Goal: Transaction & Acquisition: Book appointment/travel/reservation

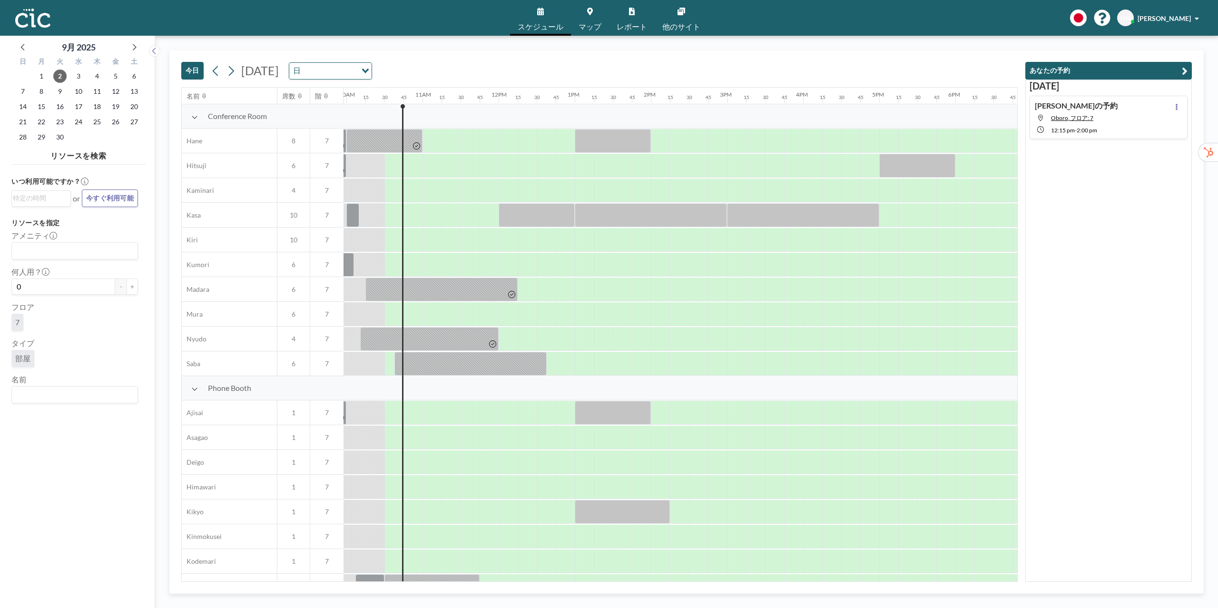
scroll to position [0, 780]
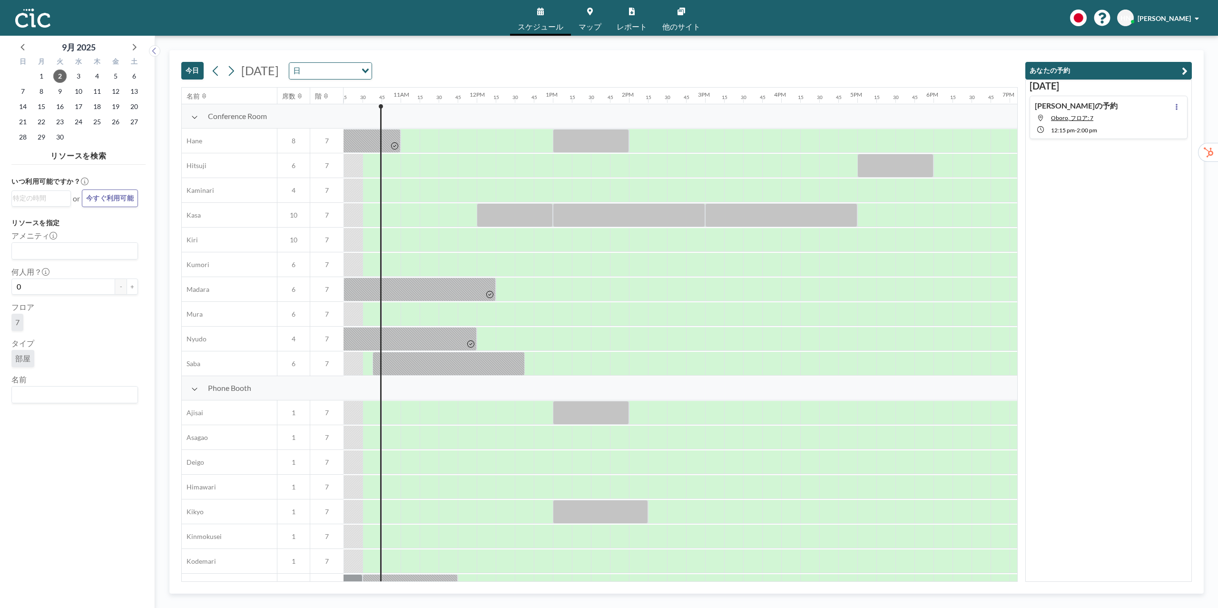
click at [102, 70] on div "4" at bounding box center [97, 76] width 19 height 15
click at [97, 75] on span "4" at bounding box center [96, 75] width 13 height 13
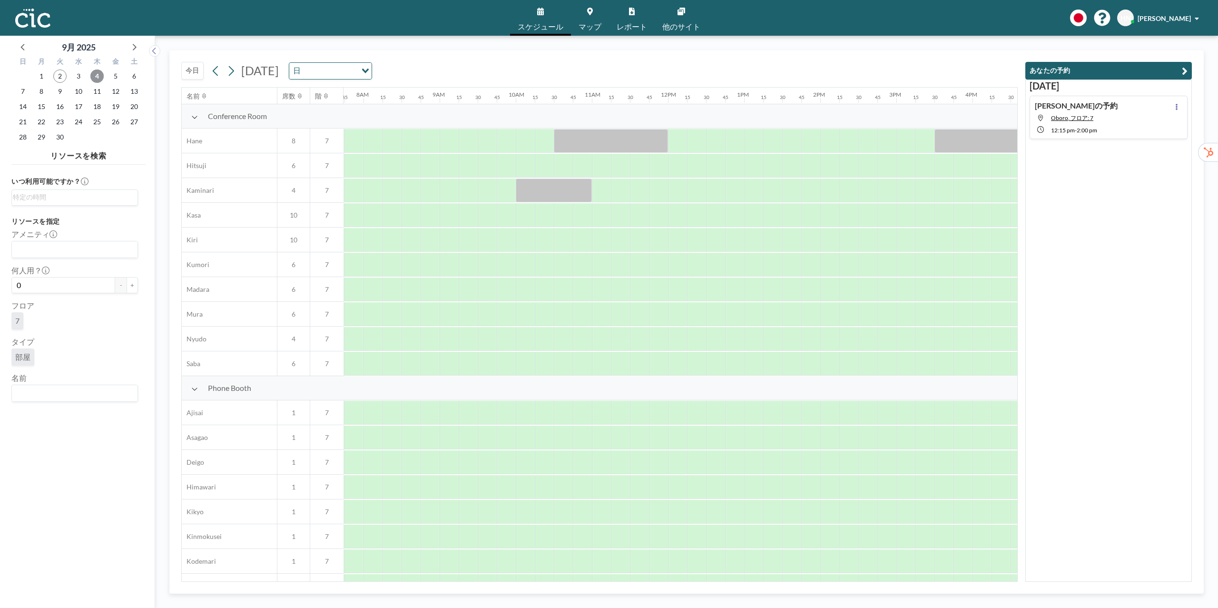
scroll to position [0, 590]
click at [285, 51] on div "今日 2025年9月4日木曜日 日 Loading..." at bounding box center [599, 68] width 837 height 37
click at [526, 70] on div "今日 2025年9月4日木曜日 日 Loading..." at bounding box center [599, 68] width 837 height 37
click at [841, 247] on div at bounding box center [848, 240] width 19 height 24
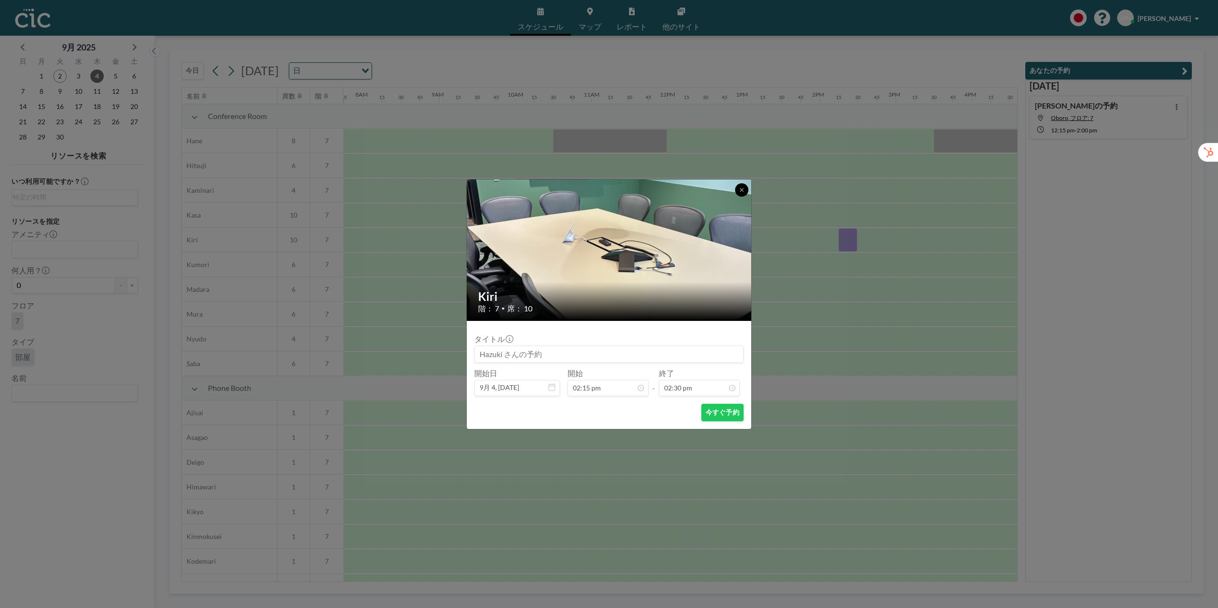
click at [742, 189] on icon at bounding box center [742, 190] width 6 height 6
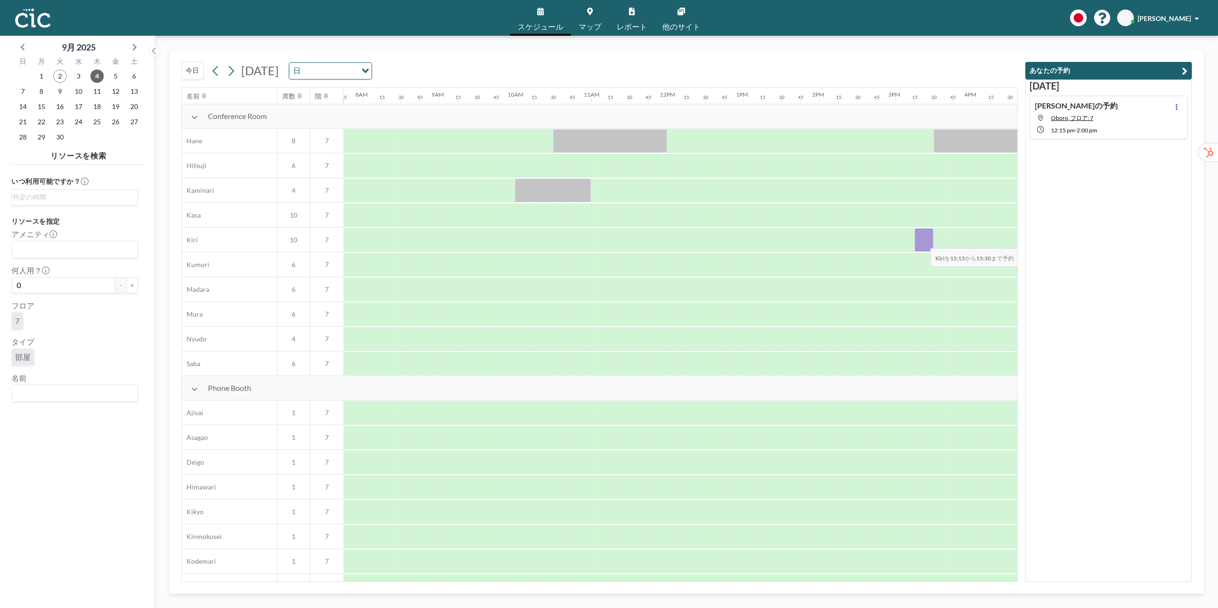
click at [923, 242] on div at bounding box center [924, 240] width 19 height 24
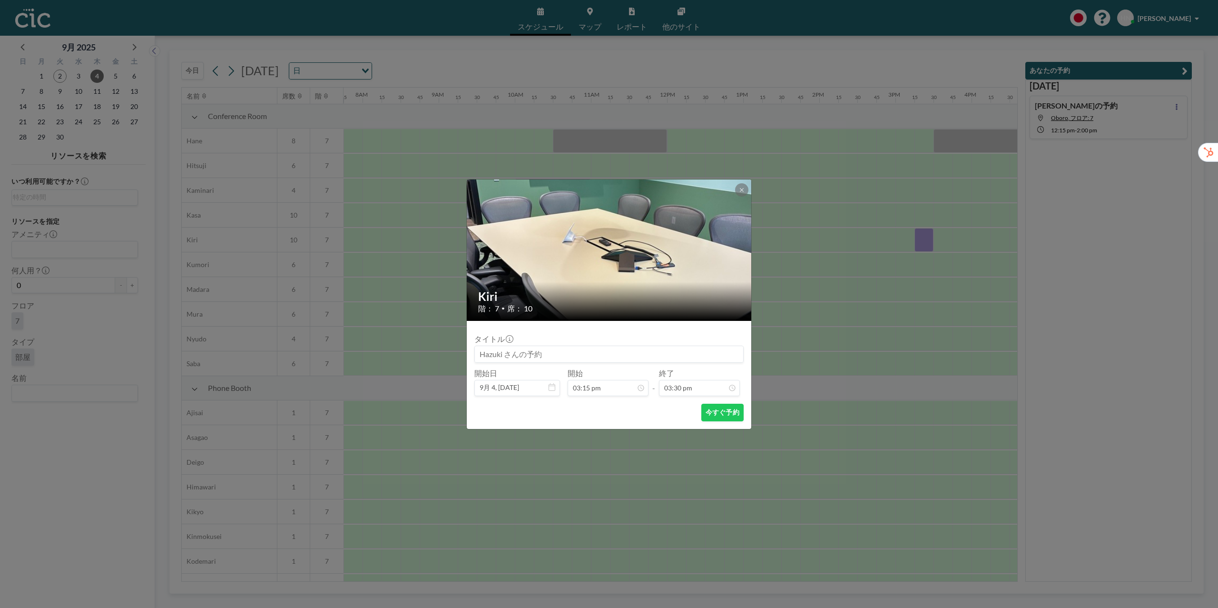
click at [741, 192] on button at bounding box center [741, 189] width 13 height 13
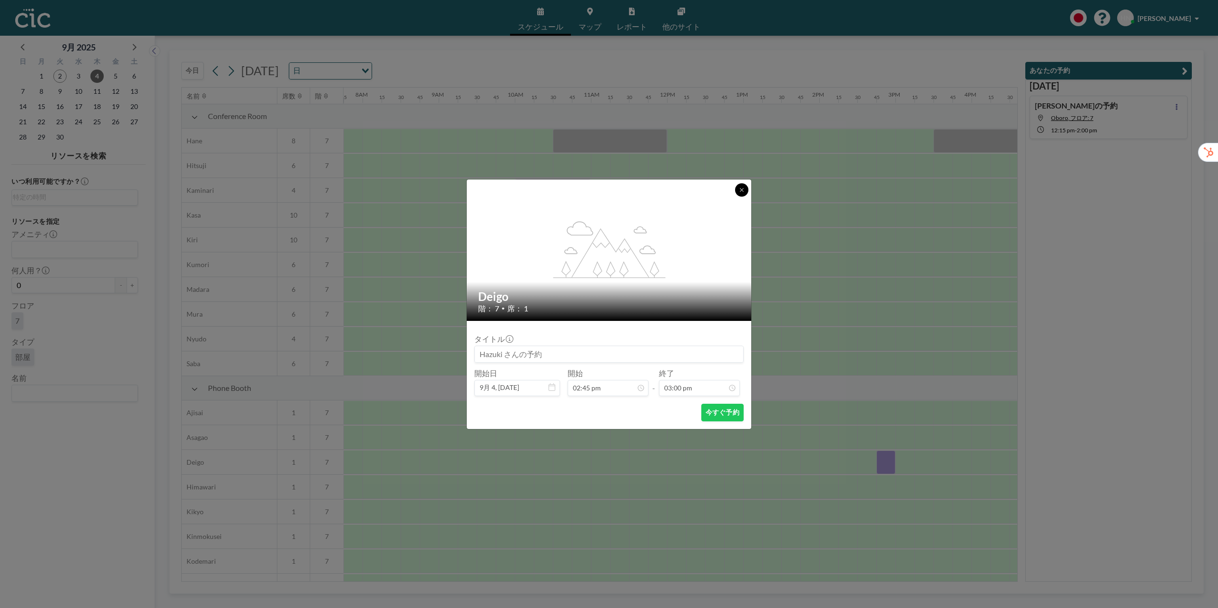
click at [740, 192] on button at bounding box center [741, 189] width 13 height 13
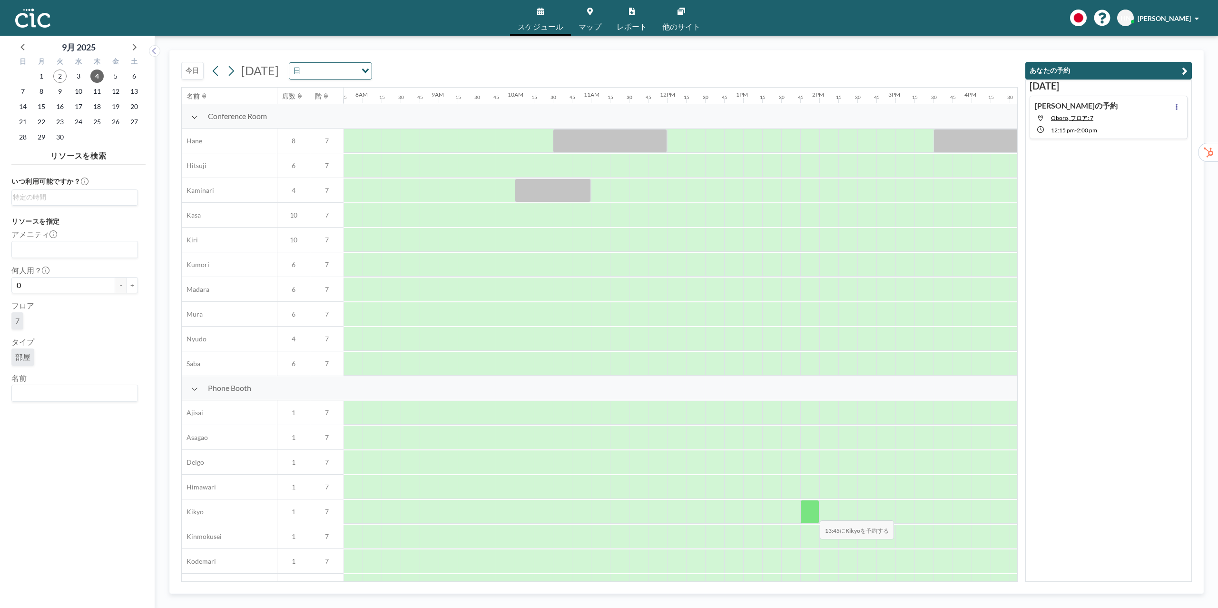
click at [812, 514] on div at bounding box center [809, 512] width 19 height 24
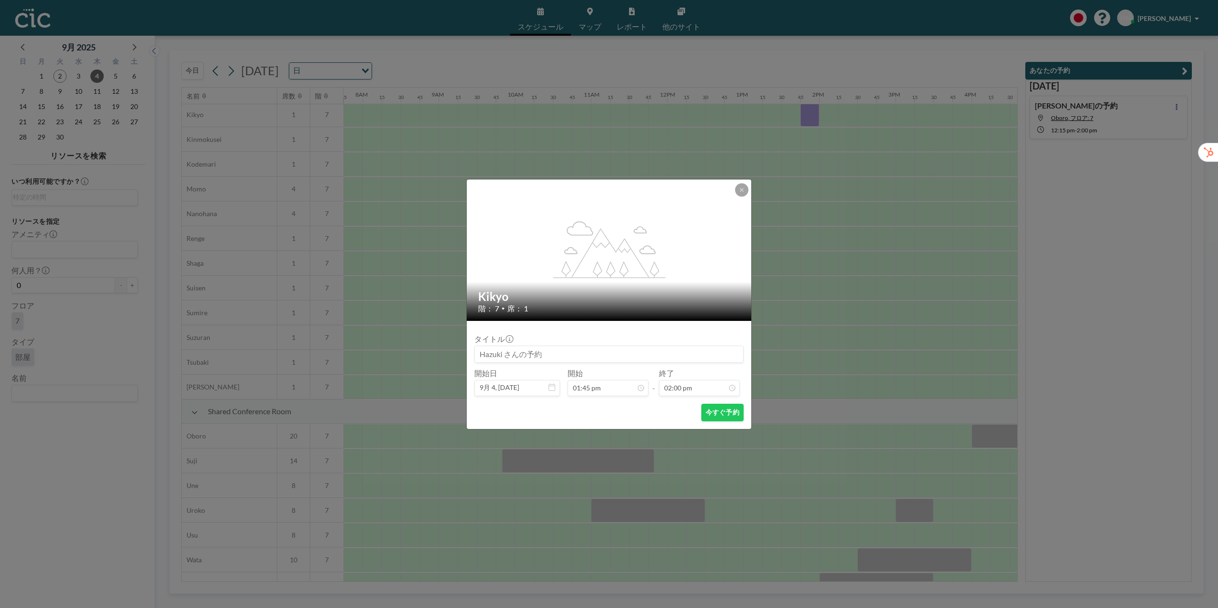
scroll to position [414, 590]
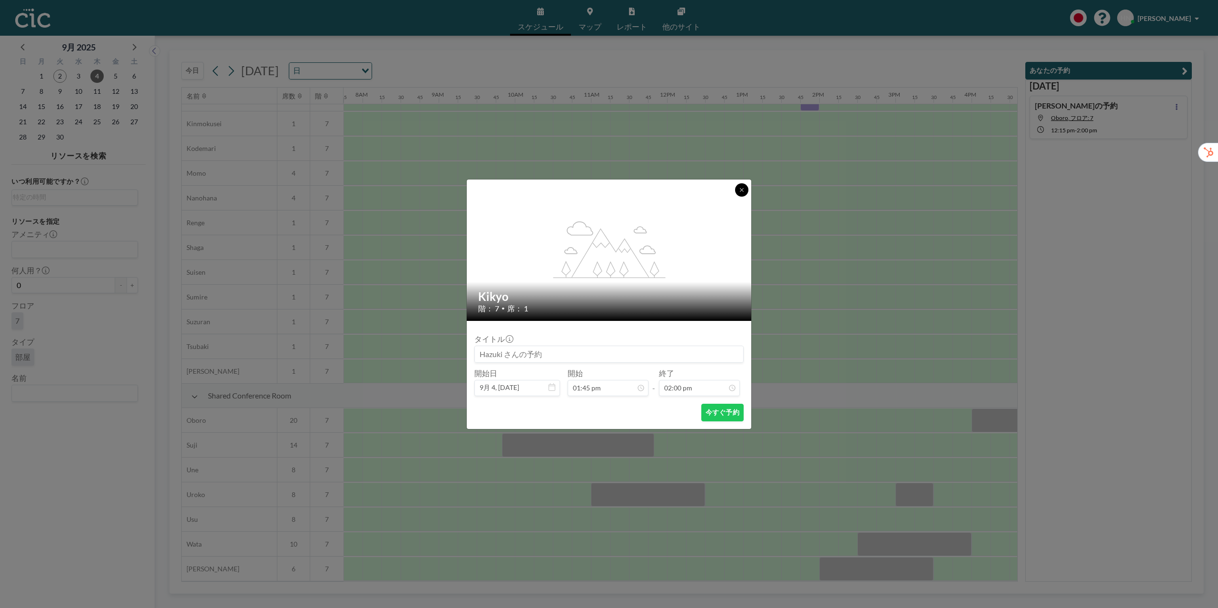
click at [737, 192] on button at bounding box center [741, 189] width 13 height 13
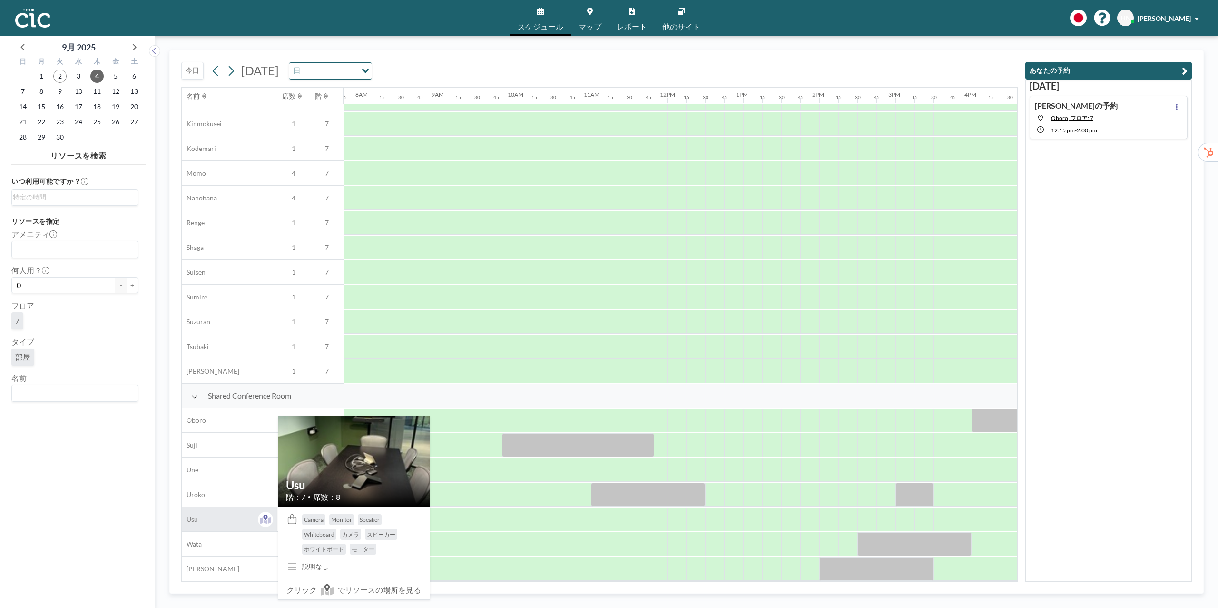
click at [213, 516] on div "Usu" at bounding box center [229, 519] width 95 height 24
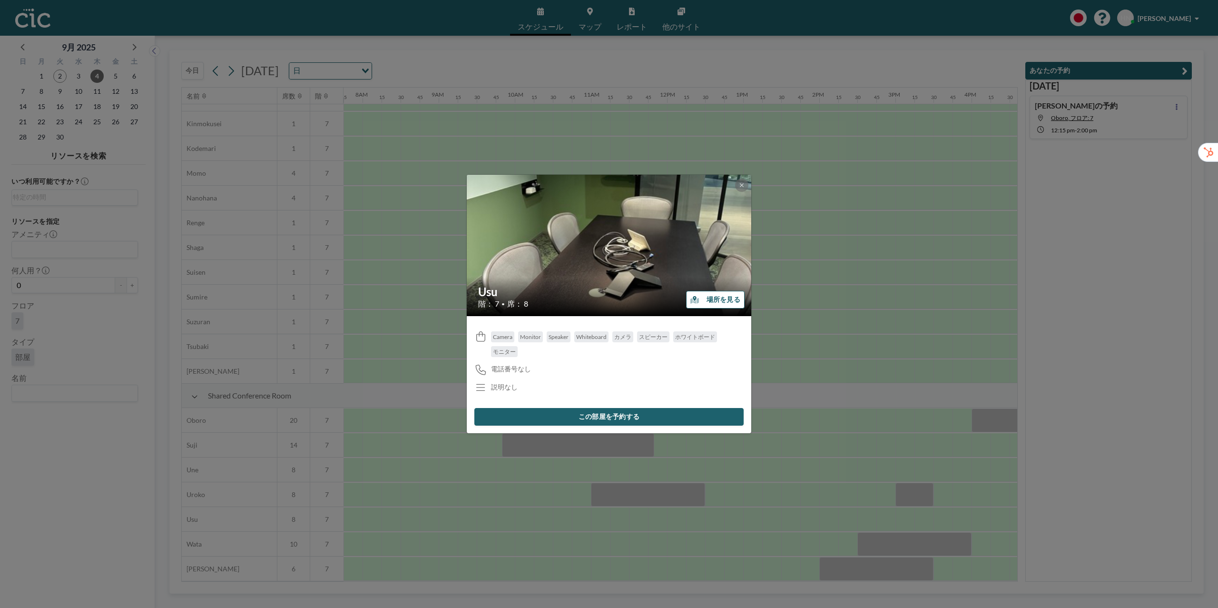
click at [704, 295] on button "場所を見る" at bounding box center [715, 300] width 59 height 18
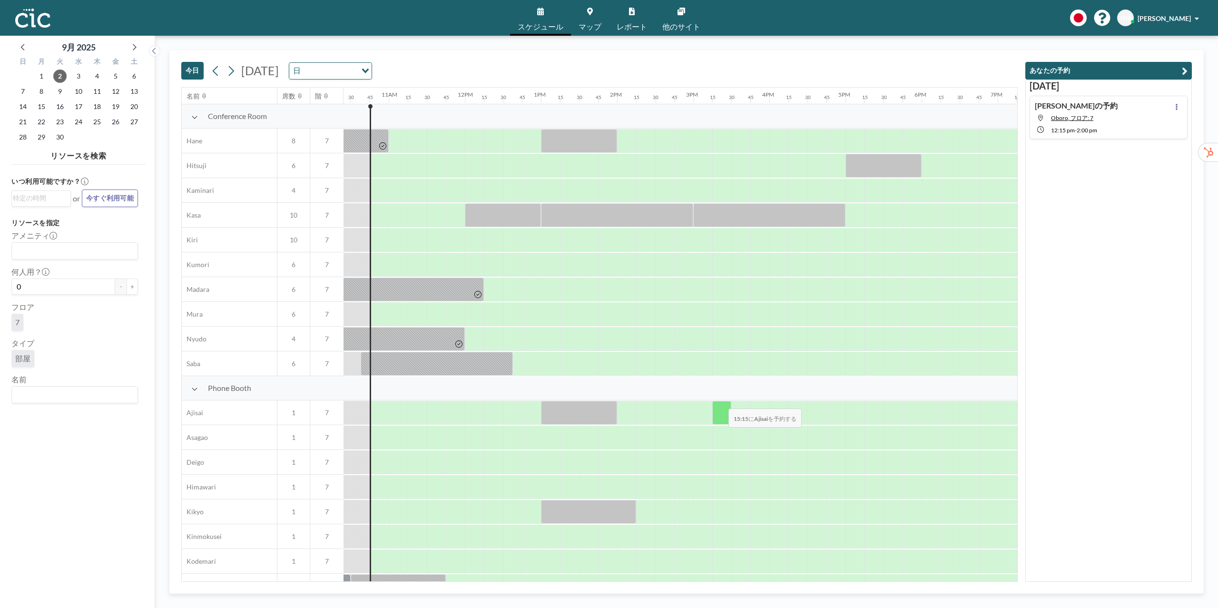
scroll to position [0, 800]
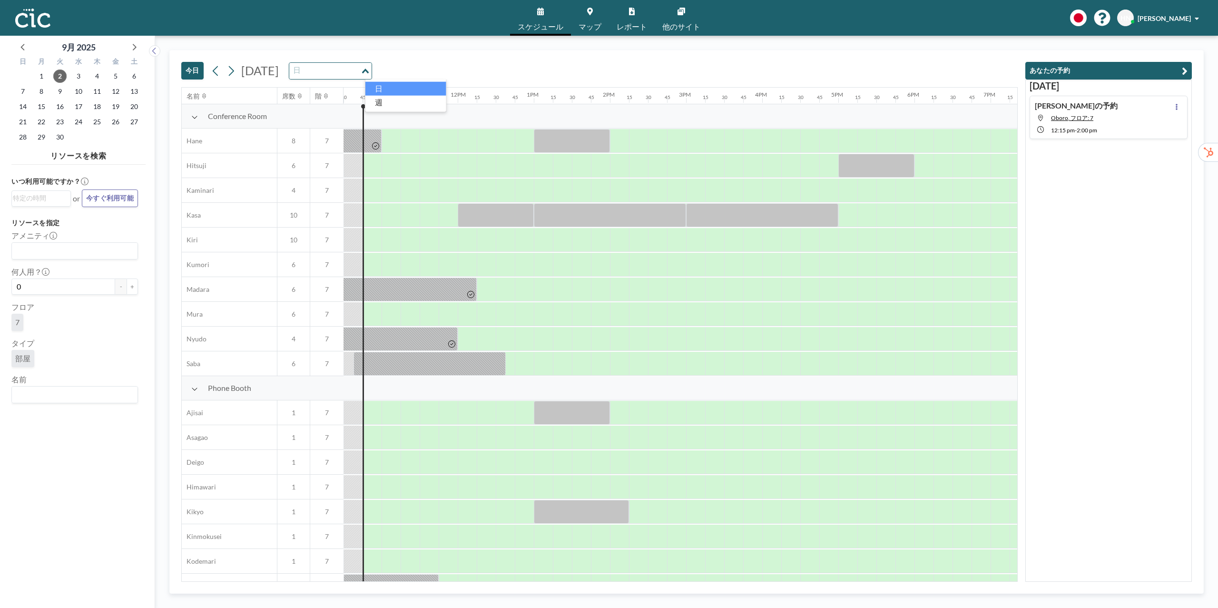
click at [360, 72] on input "Search for option" at bounding box center [324, 71] width 69 height 12
click at [100, 74] on span "4" at bounding box center [96, 75] width 13 height 13
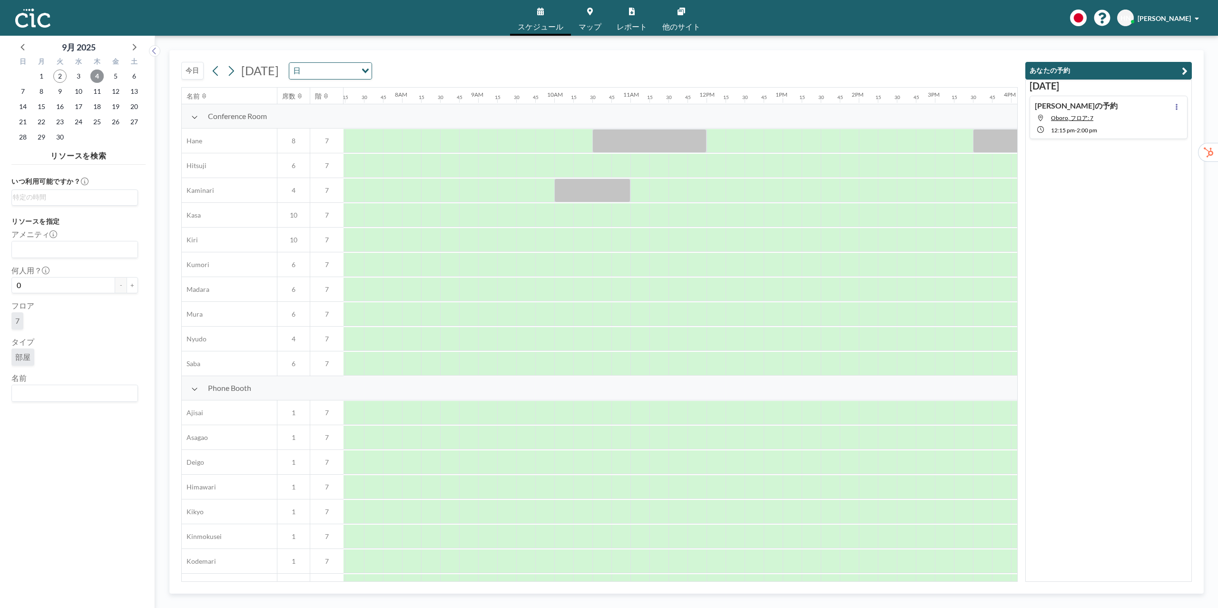
scroll to position [0, 590]
click at [881, 497] on div at bounding box center [886, 487] width 19 height 24
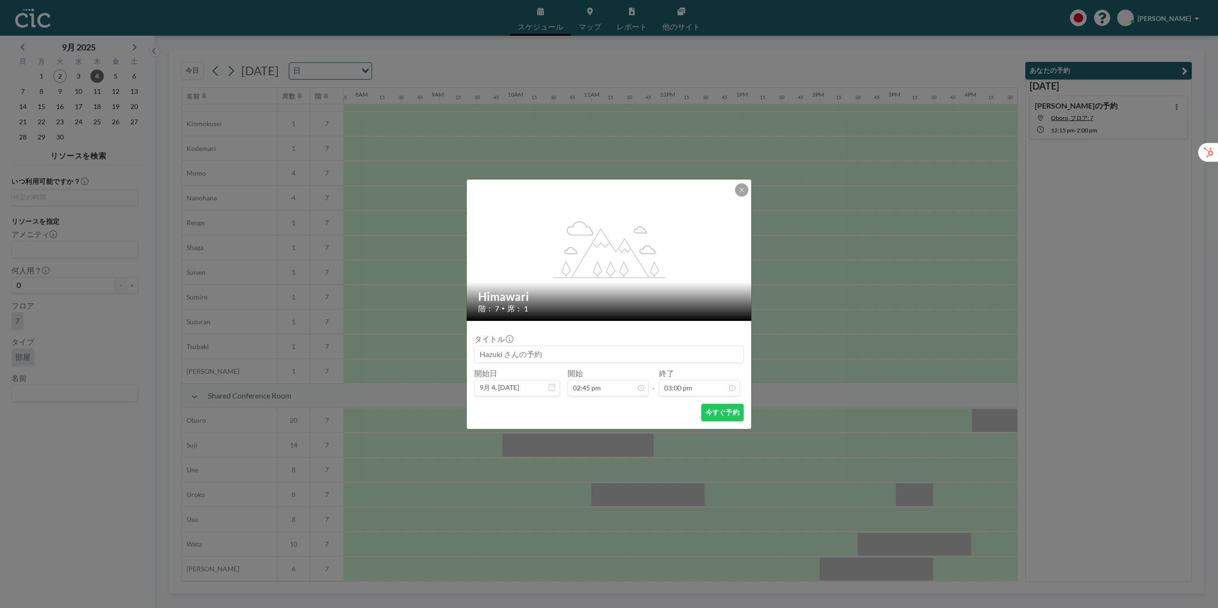
scroll to position [414, 590]
click at [740, 190] on icon at bounding box center [742, 190] width 6 height 6
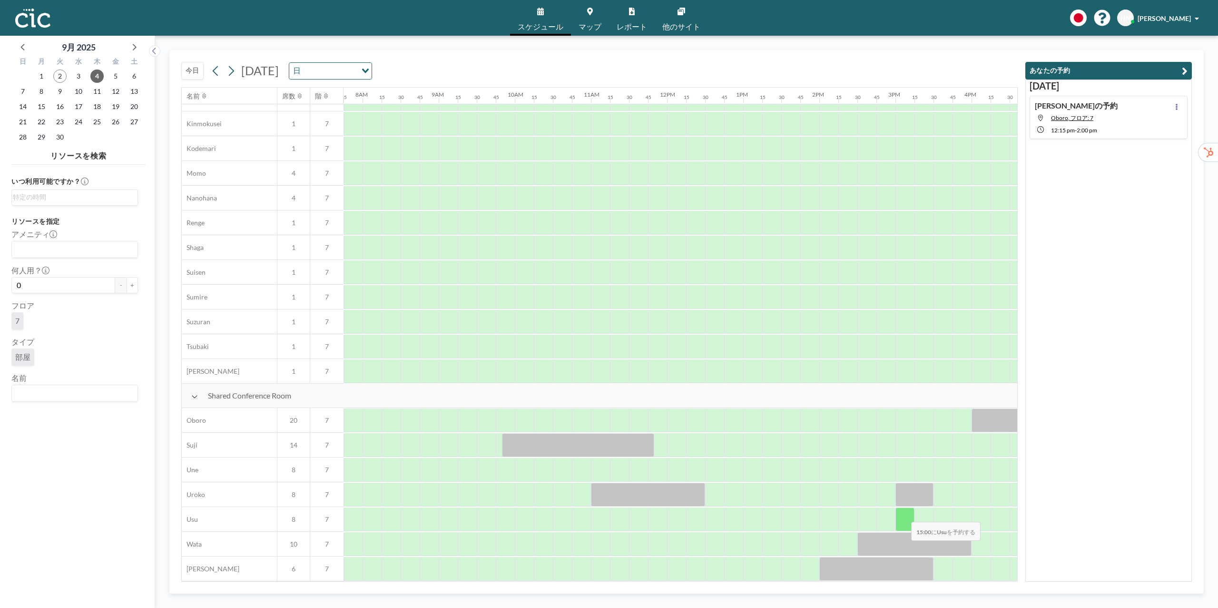
click at [904, 515] on div at bounding box center [905, 519] width 19 height 24
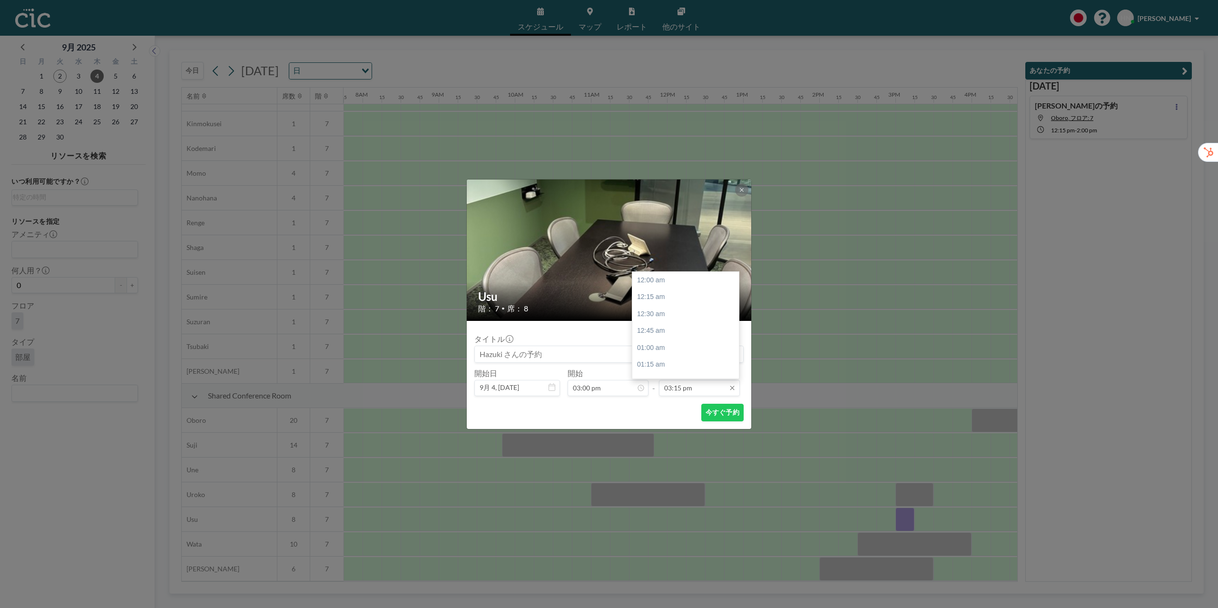
scroll to position [1033, 0]
click at [682, 388] on input "03:15 pm" at bounding box center [699, 388] width 81 height 16
type input "03:15 pm"
click at [717, 417] on button "今すぐ予約" at bounding box center [722, 413] width 42 height 18
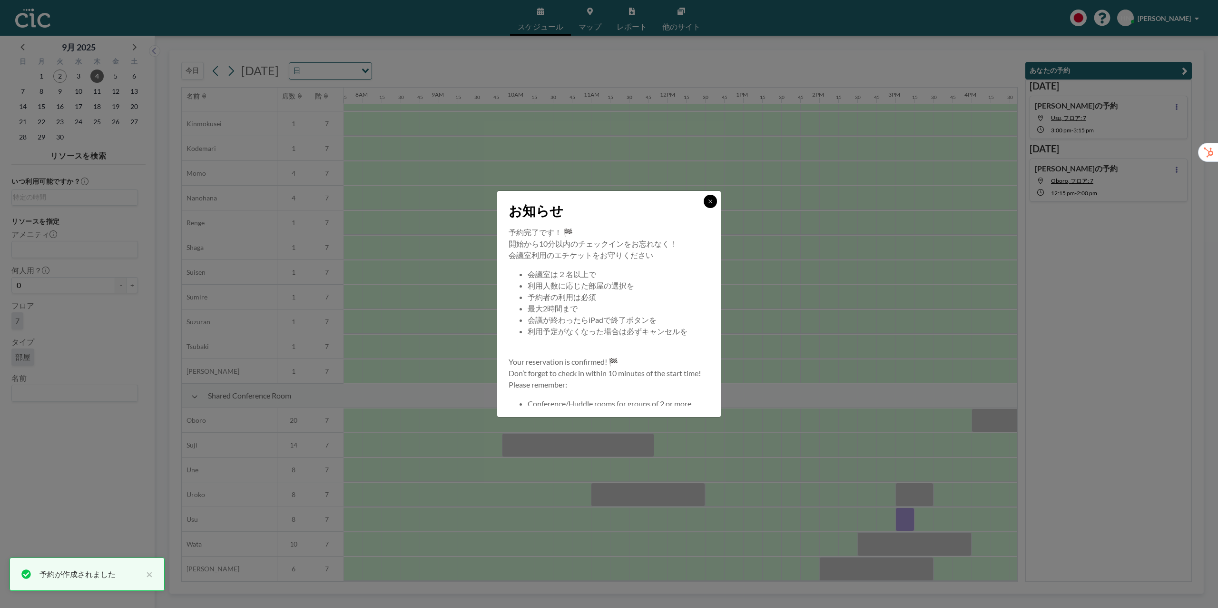
click at [709, 204] on icon at bounding box center [711, 201] width 6 height 6
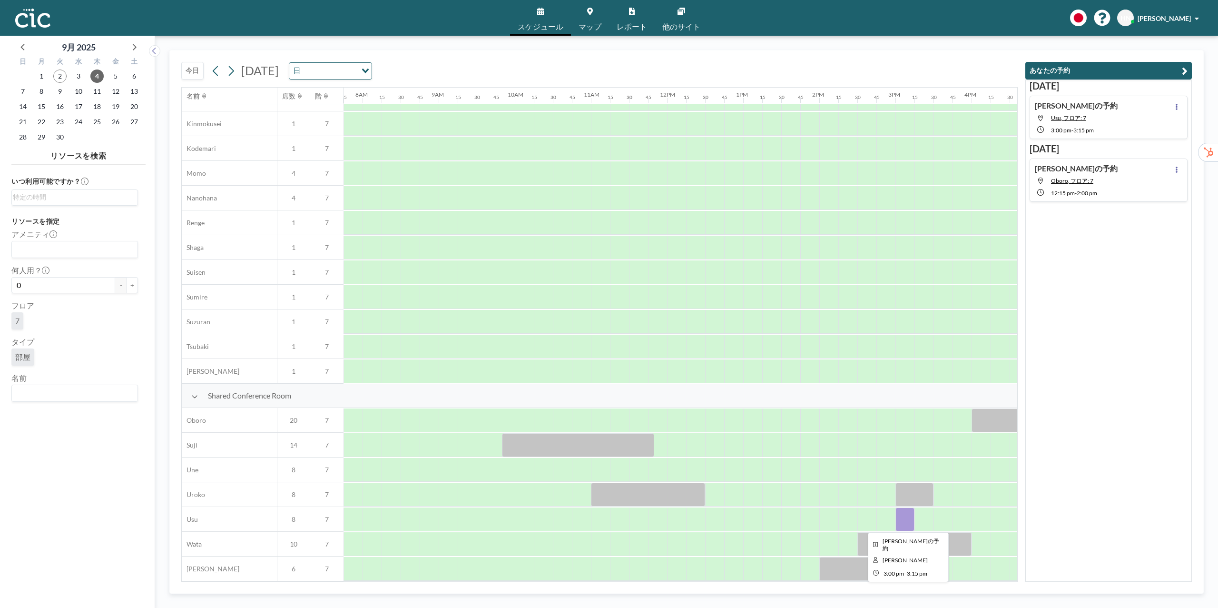
click at [910, 518] on div at bounding box center [905, 519] width 19 height 24
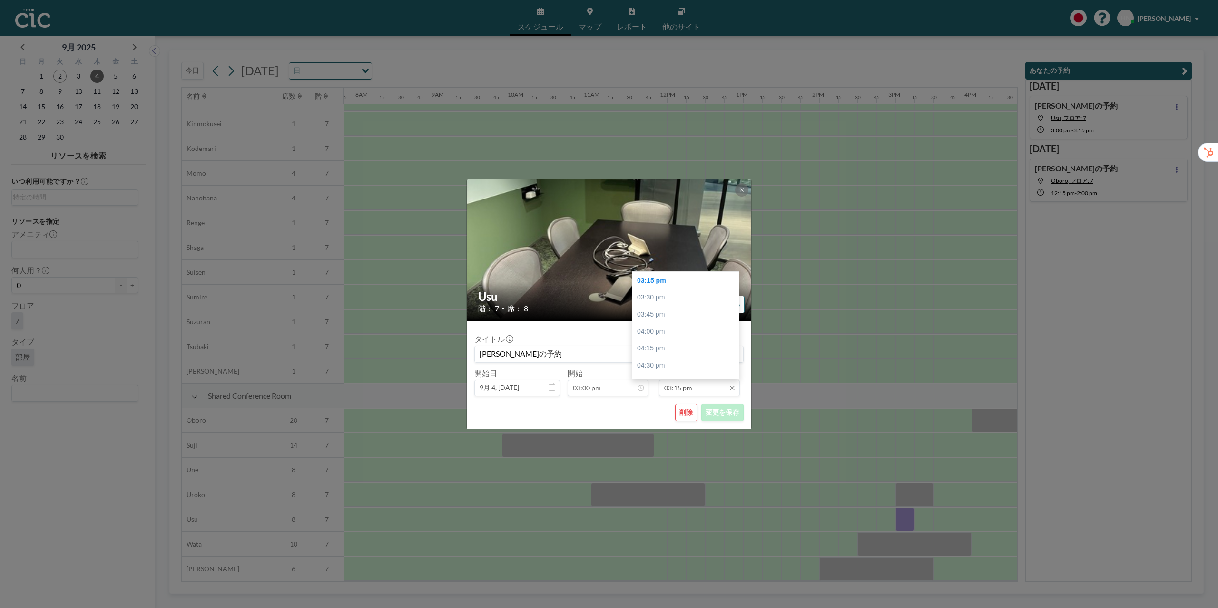
click at [682, 391] on input "03:15 pm" at bounding box center [699, 388] width 81 height 16
type input "04:00 pm"
click at [629, 416] on div "削除 変更を保存" at bounding box center [608, 413] width 269 height 18
click at [729, 408] on button "変更を保存" at bounding box center [722, 413] width 42 height 18
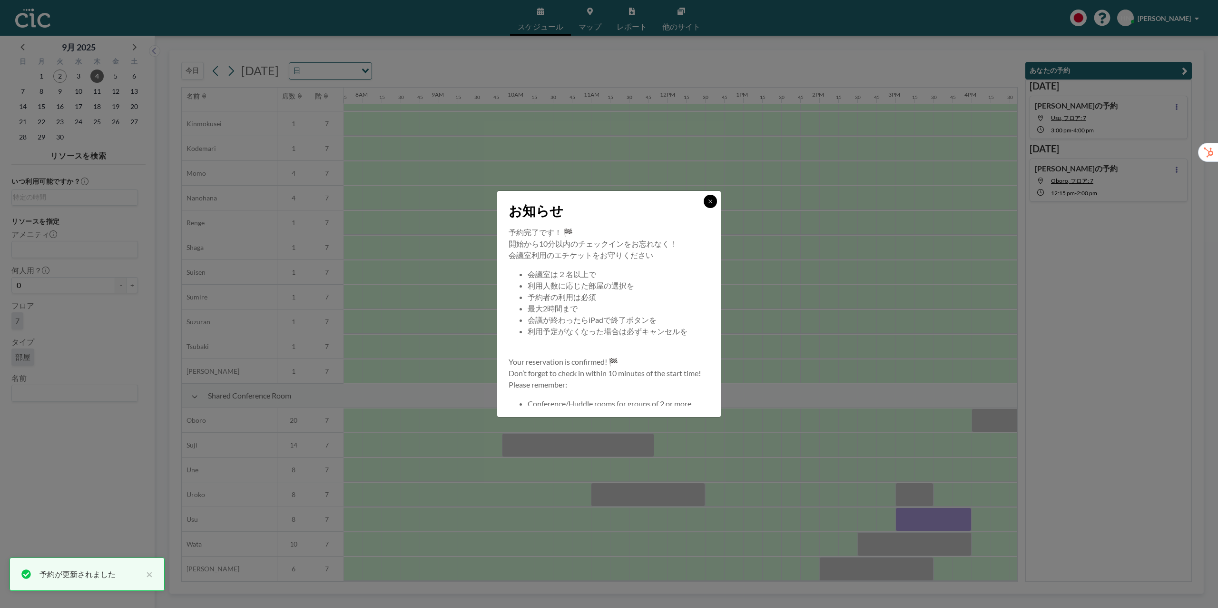
click at [712, 203] on icon at bounding box center [711, 201] width 6 height 6
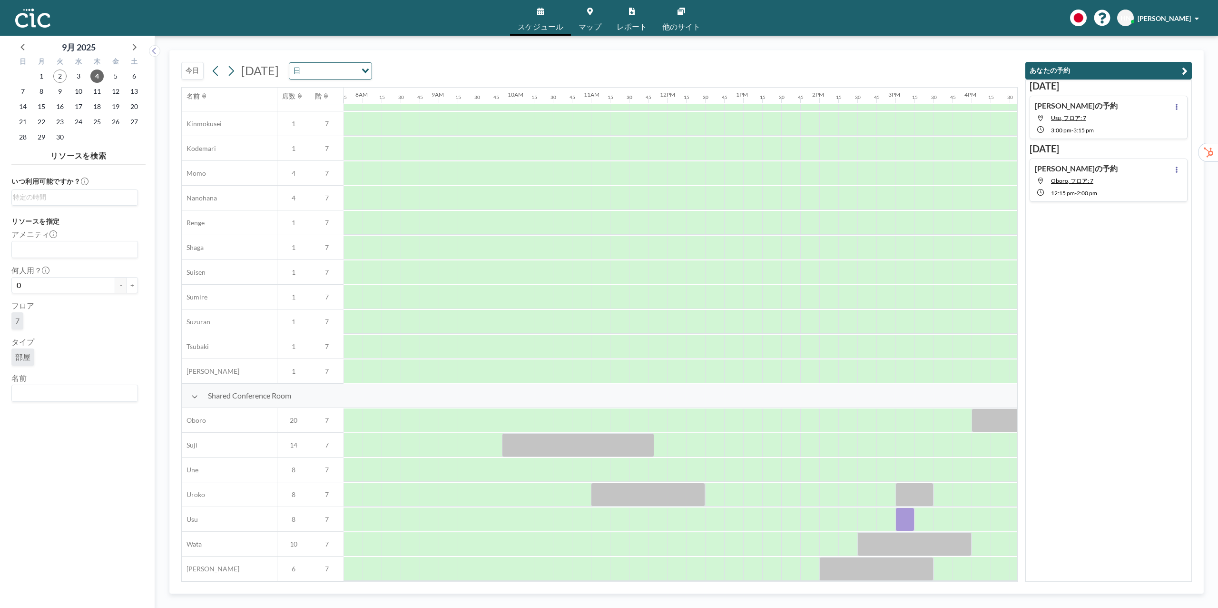
click at [190, 78] on button "今日" at bounding box center [192, 71] width 22 height 18
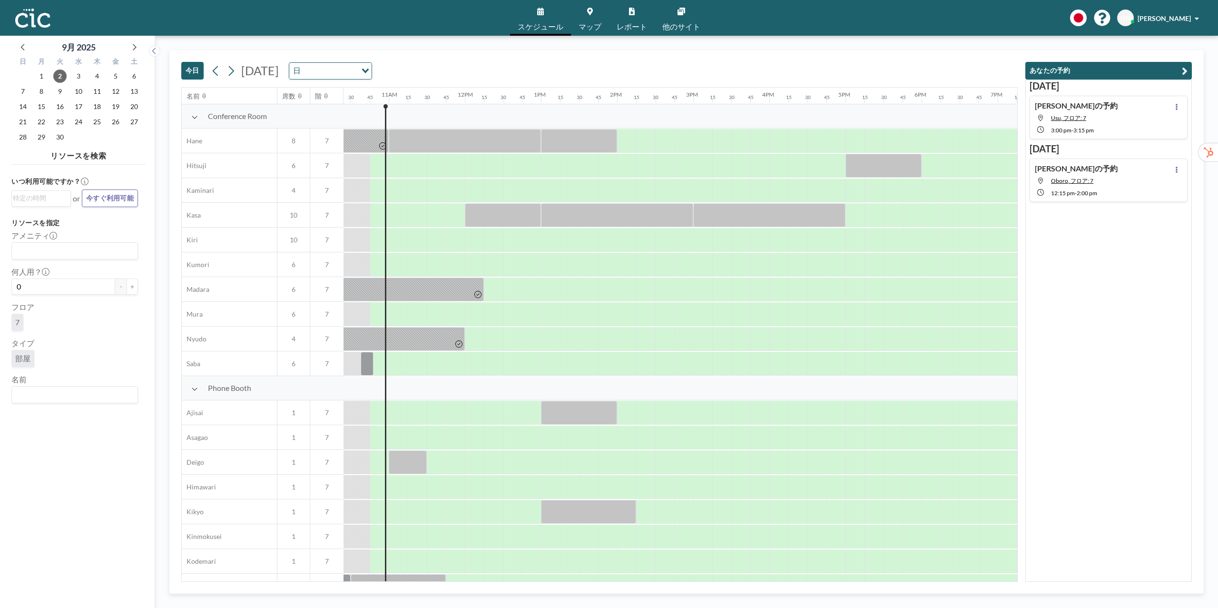
scroll to position [0, 800]
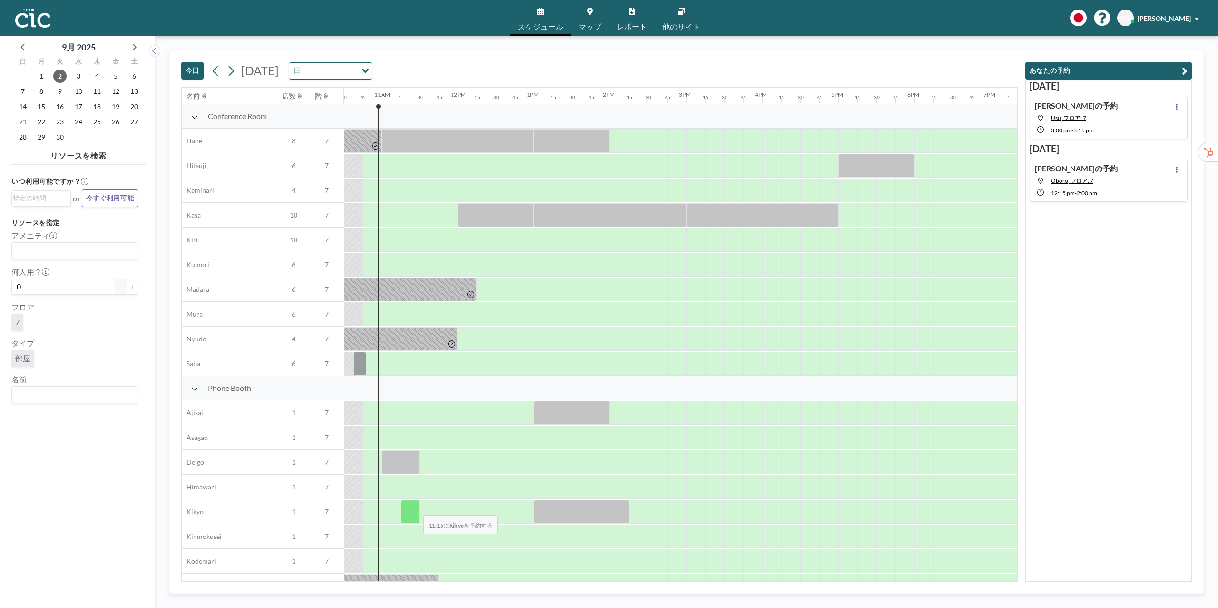
click at [413, 514] on div at bounding box center [410, 512] width 19 height 24
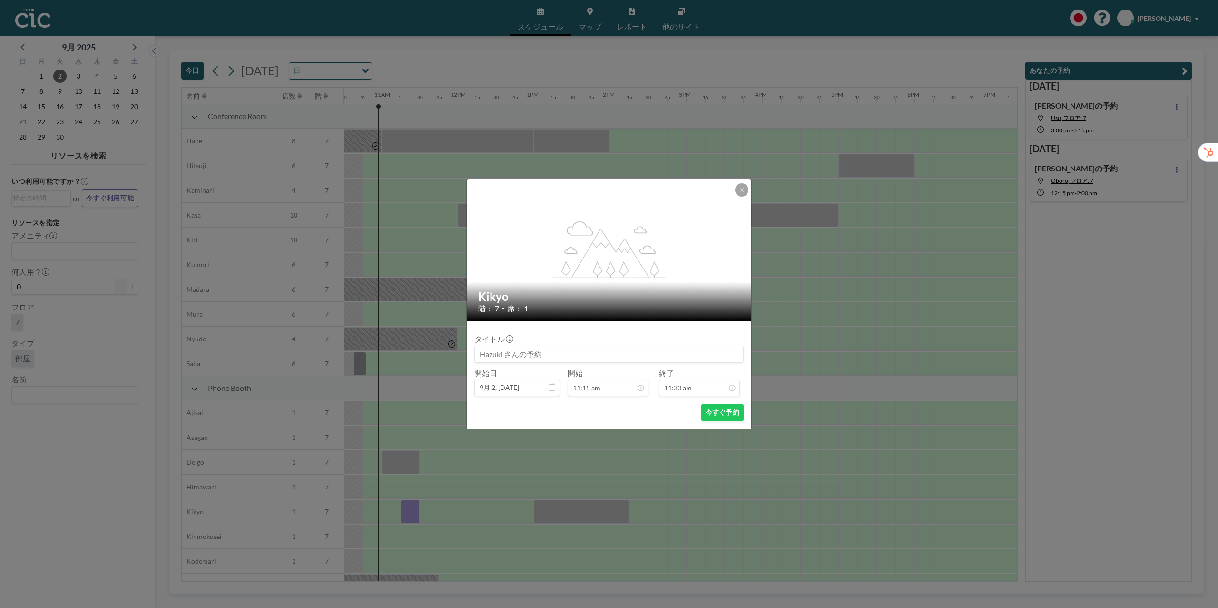
scroll to position [0, 774]
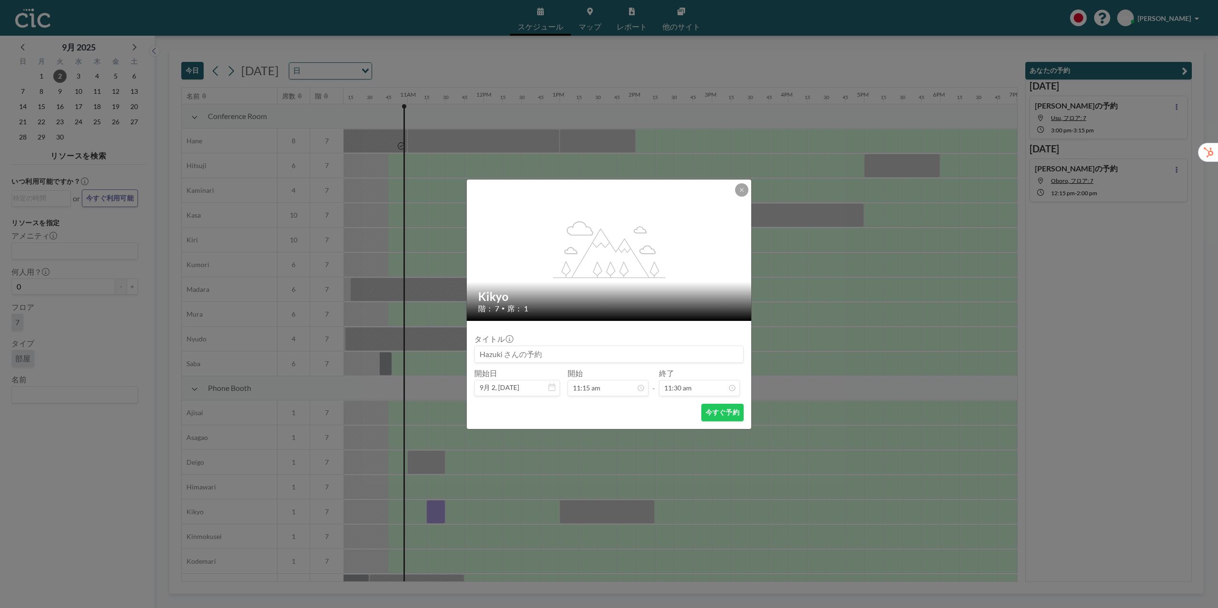
click at [740, 196] on div "flex-grow: 1.2;" at bounding box center [610, 249] width 286 height 141
click at [740, 187] on icon at bounding box center [742, 190] width 6 height 6
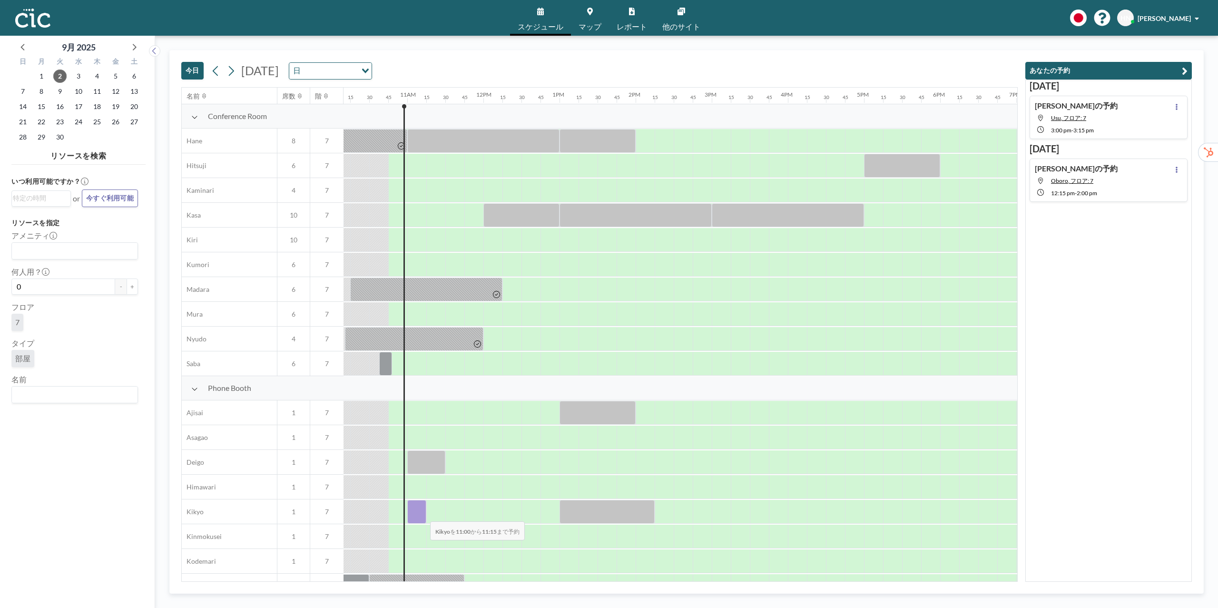
click at [423, 515] on div at bounding box center [416, 512] width 19 height 24
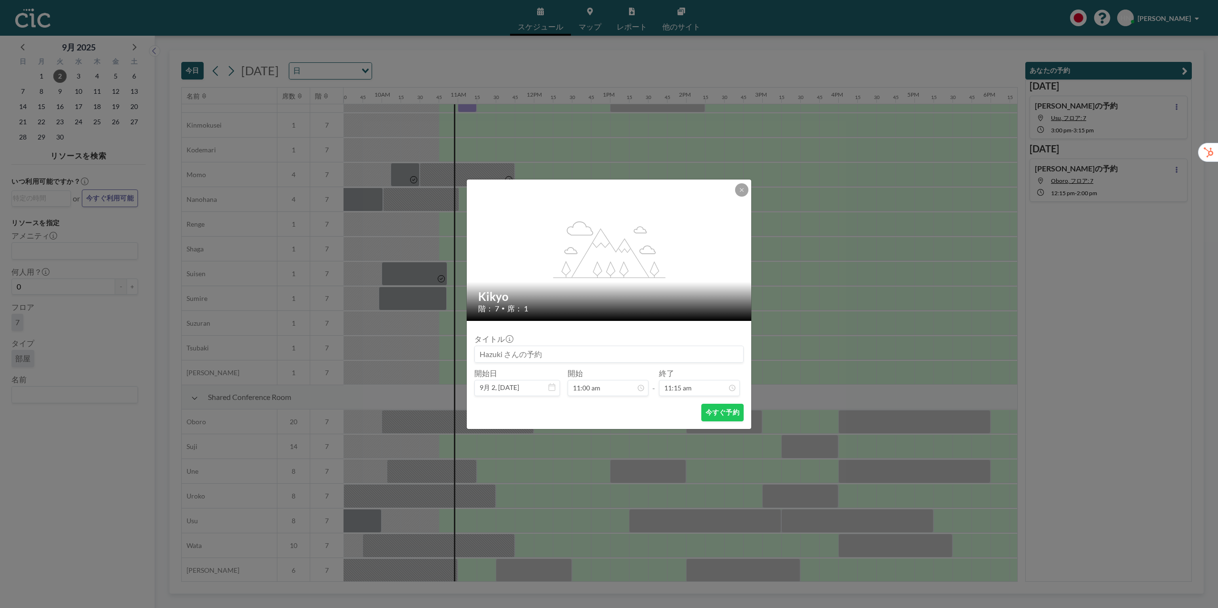
scroll to position [414, 723]
click at [744, 192] on button at bounding box center [741, 189] width 13 height 13
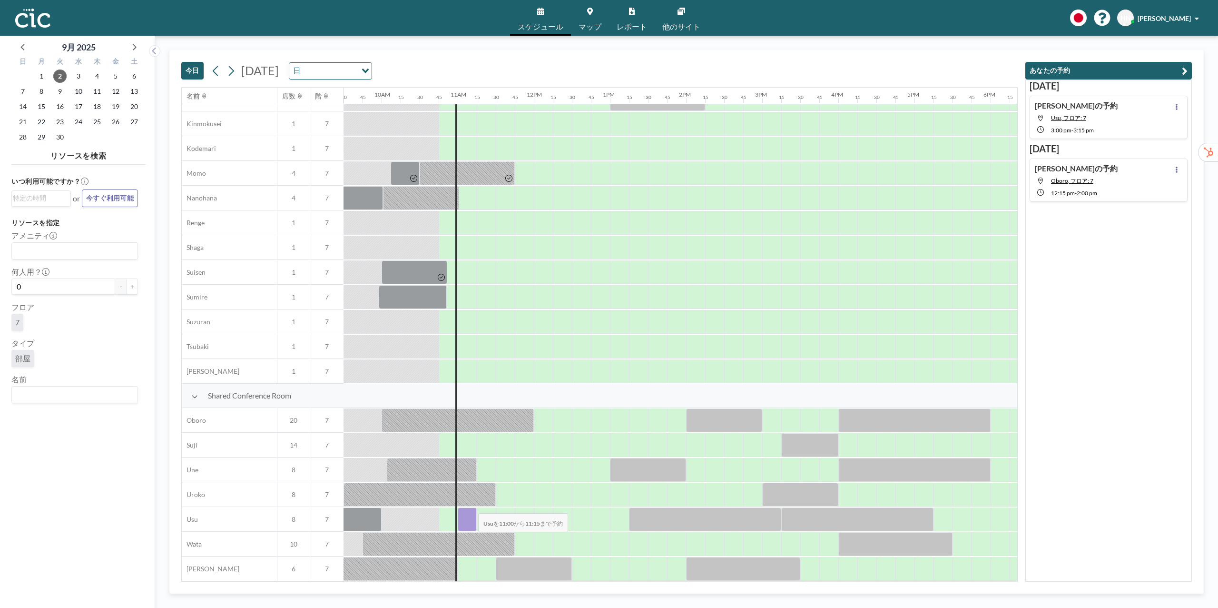
click at [471, 507] on div at bounding box center [467, 519] width 19 height 24
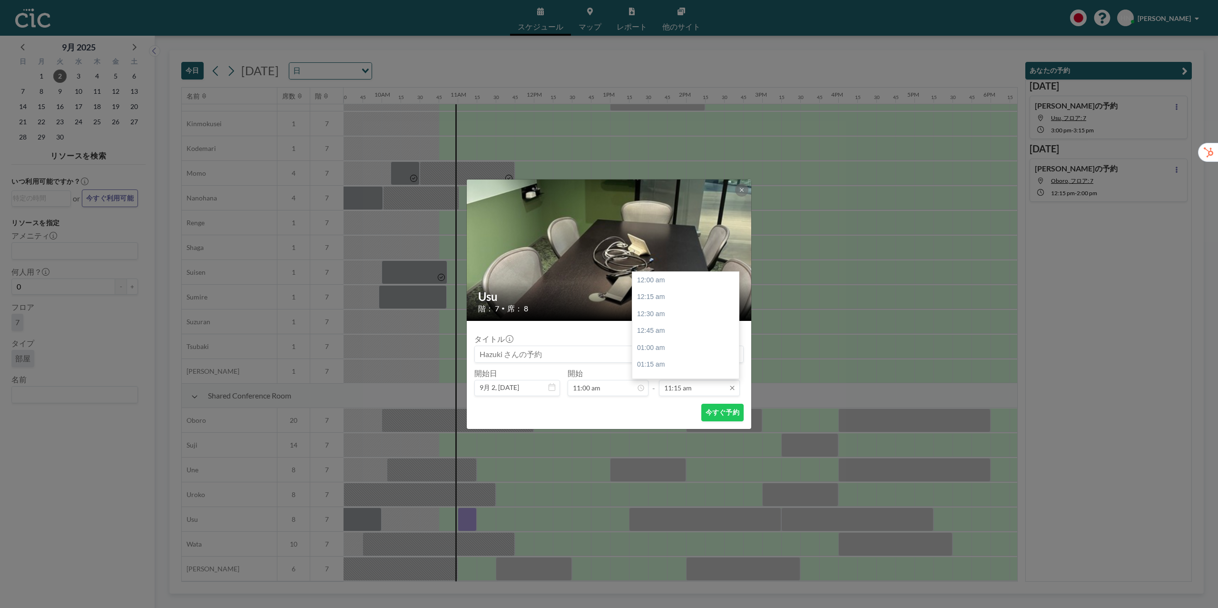
scroll to position [762, 0]
click at [705, 384] on input "11:15 am" at bounding box center [699, 388] width 81 height 16
click at [705, 313] on div "11:45 am" at bounding box center [685, 314] width 107 height 17
type input "11:45 am"
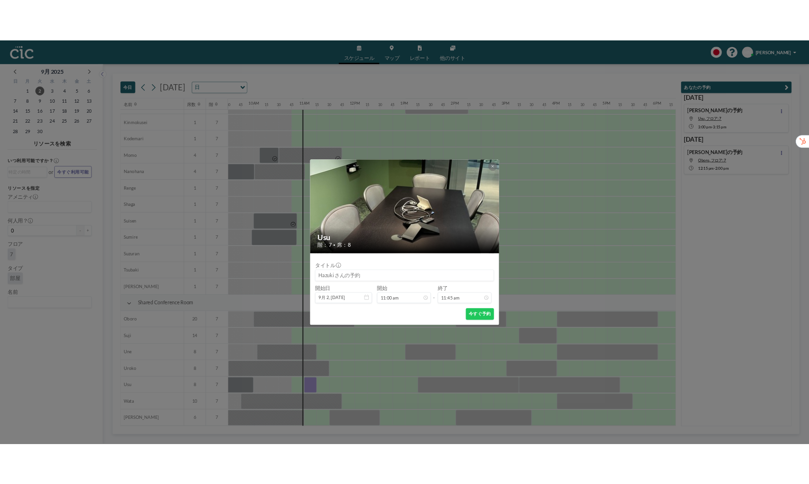
scroll to position [796, 0]
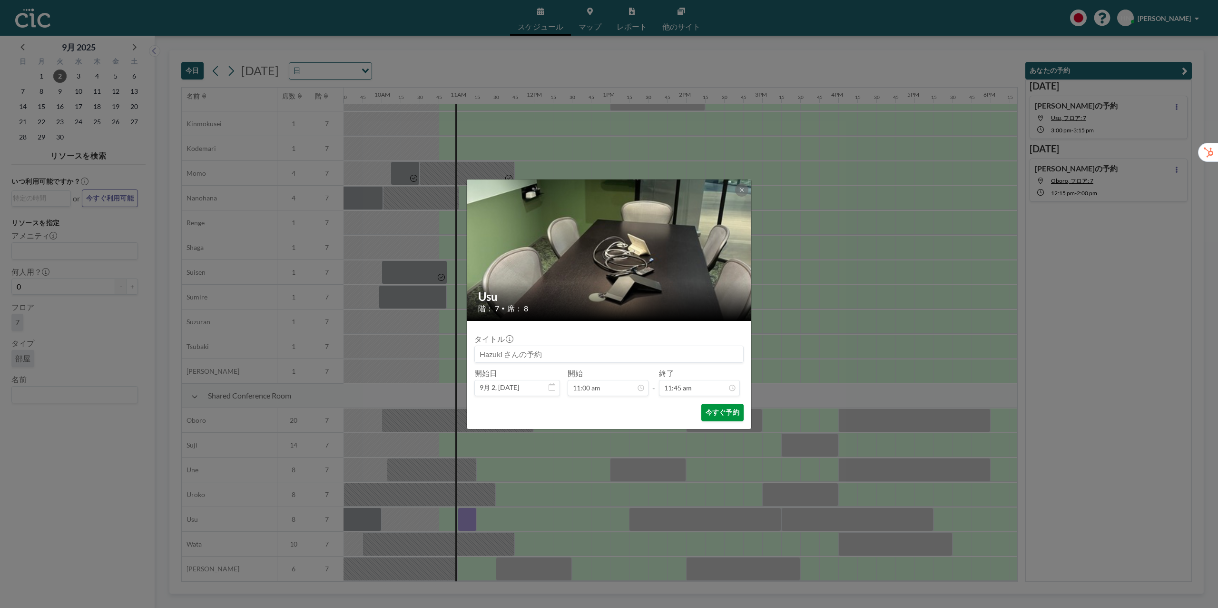
click at [709, 414] on button "今すぐ予約" at bounding box center [722, 413] width 42 height 18
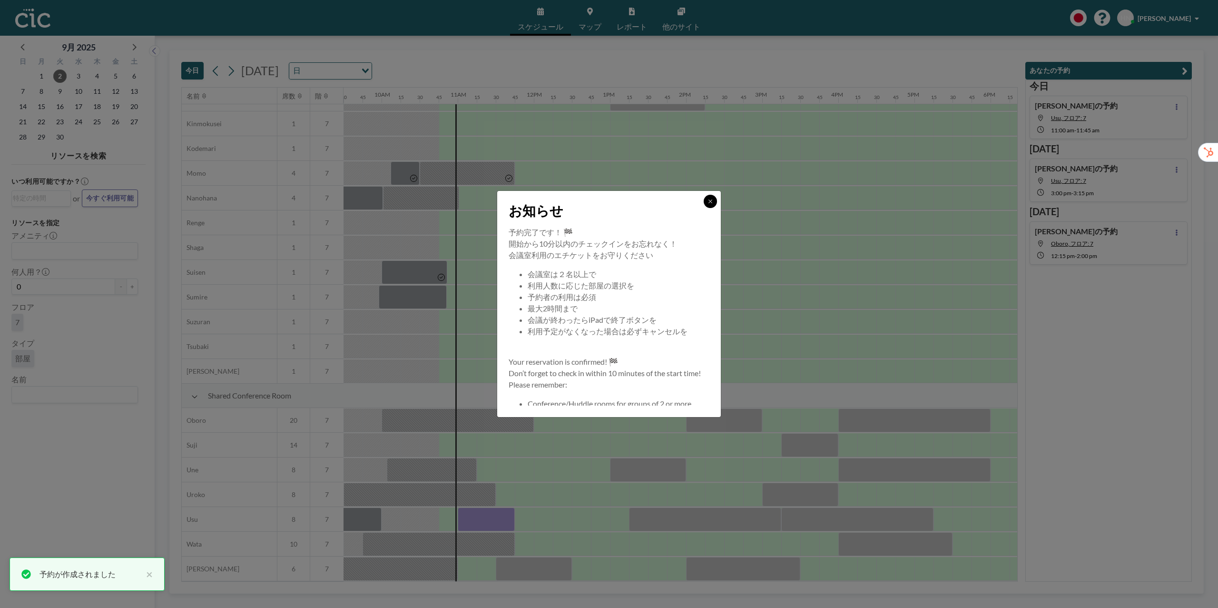
click at [713, 203] on icon at bounding box center [711, 201] width 6 height 6
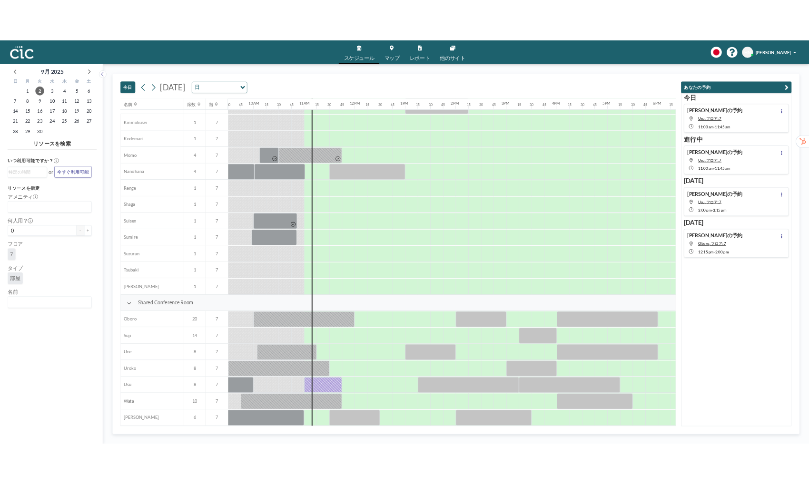
scroll to position [412, 723]
